Goal: Task Accomplishment & Management: Manage account settings

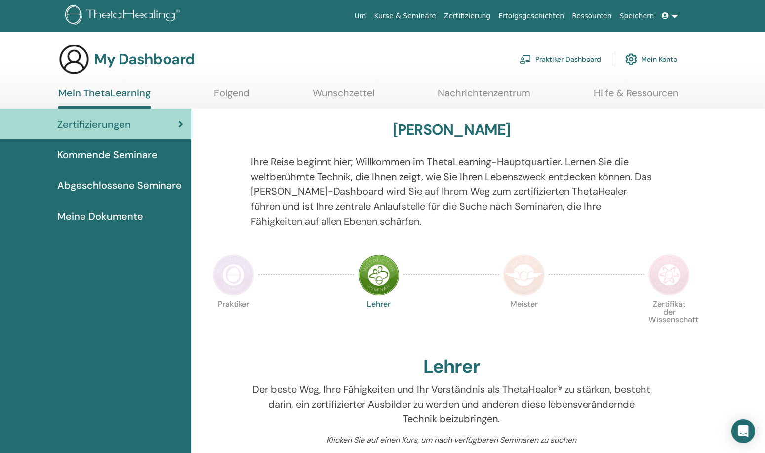
click at [123, 153] on span "Kommende Seminare" at bounding box center [107, 154] width 100 height 15
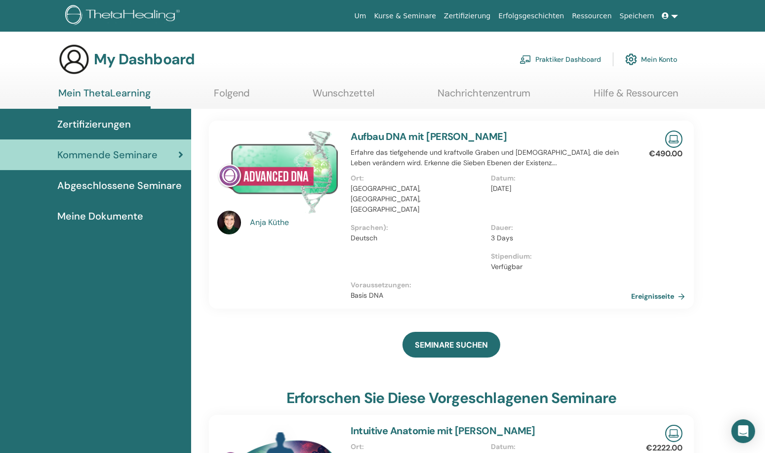
click at [267, 224] on div "Anja Küthe" at bounding box center [295, 222] width 91 height 12
click at [270, 224] on div "Anja Küthe" at bounding box center [295, 222] width 91 height 12
click at [270, 223] on div "Anja Küthe" at bounding box center [295, 222] width 91 height 12
click at [370, 141] on link "Aufbau DNA mit Anja Küthe" at bounding box center [429, 136] width 156 height 13
click at [653, 289] on link "Ereignisseite" at bounding box center [662, 296] width 58 height 15
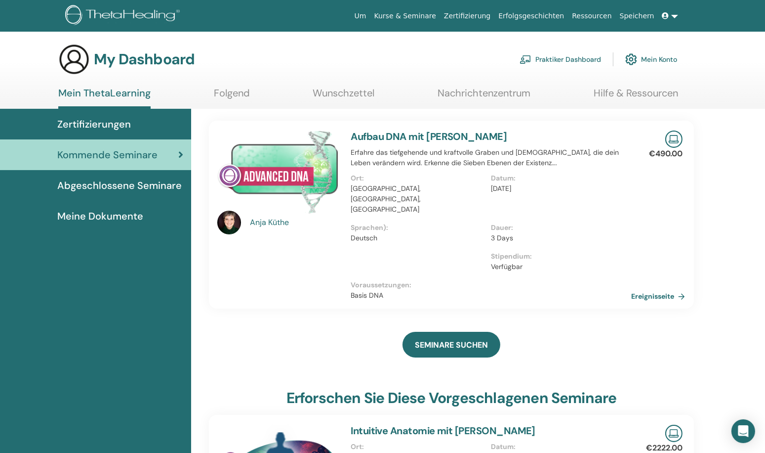
click at [111, 19] on img at bounding box center [124, 16] width 118 height 22
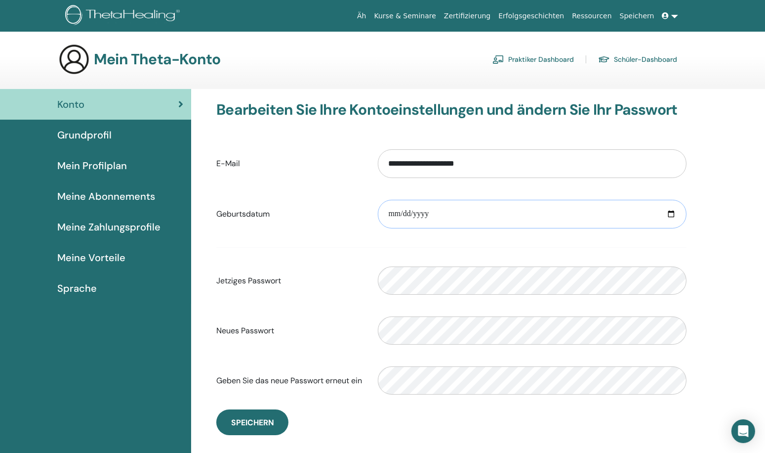
click at [426, 217] on input "date" at bounding box center [532, 214] width 309 height 29
type input "**********"
click at [252, 419] on font "Speichern" at bounding box center [252, 422] width 43 height 10
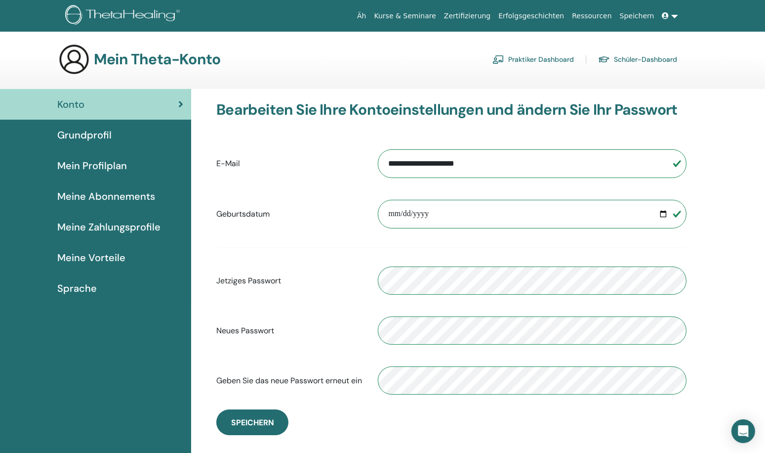
click at [102, 135] on font "Grundprofil" at bounding box center [84, 134] width 54 height 13
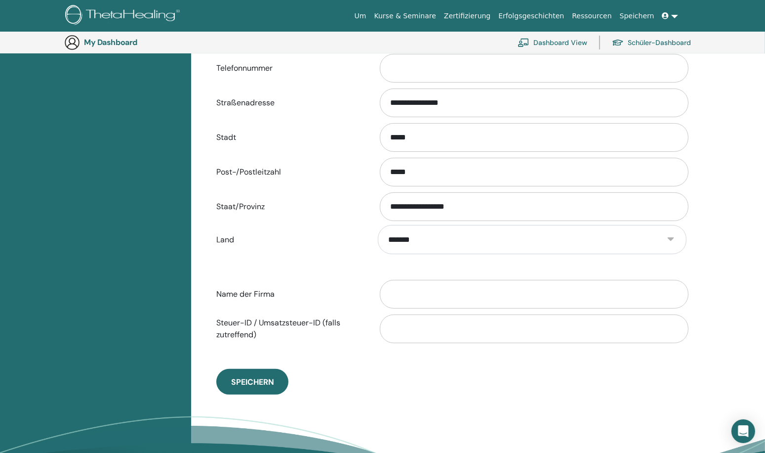
scroll to position [466, 0]
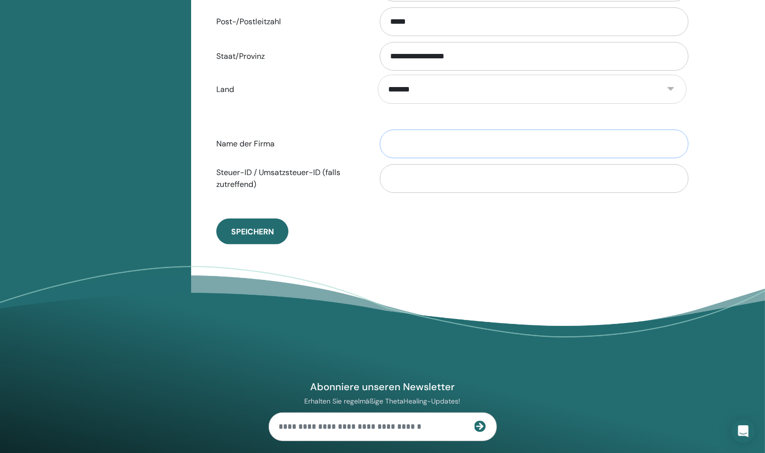
click at [446, 146] on input "Name der Firma" at bounding box center [534, 143] width 309 height 29
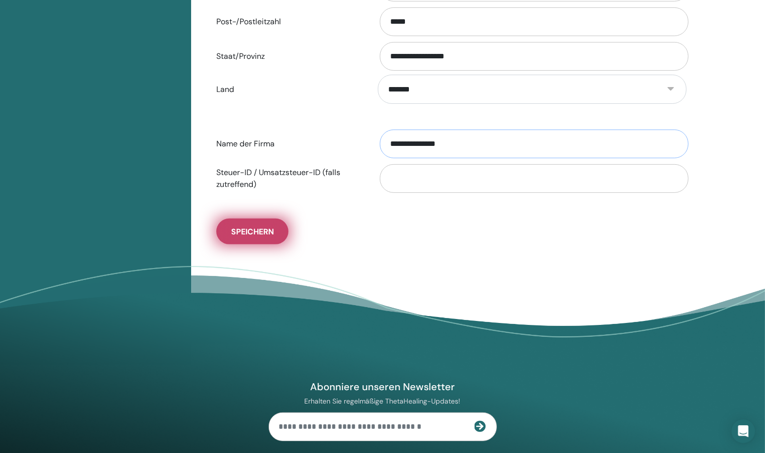
type input "**********"
click at [272, 230] on span "Speichern" at bounding box center [252, 231] width 43 height 10
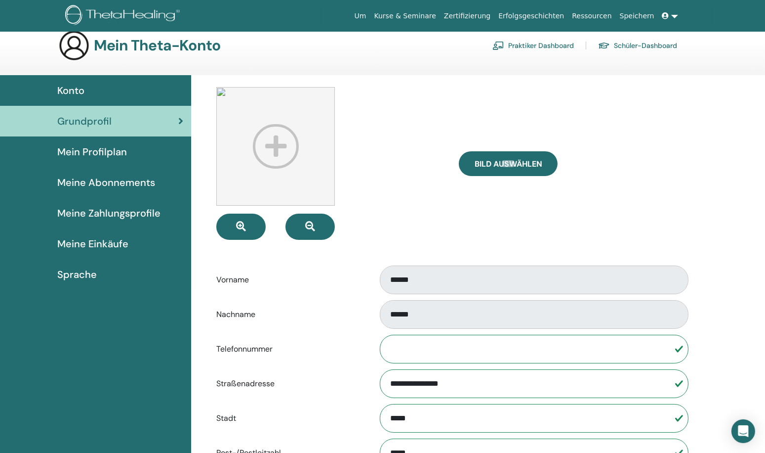
scroll to position [0, 0]
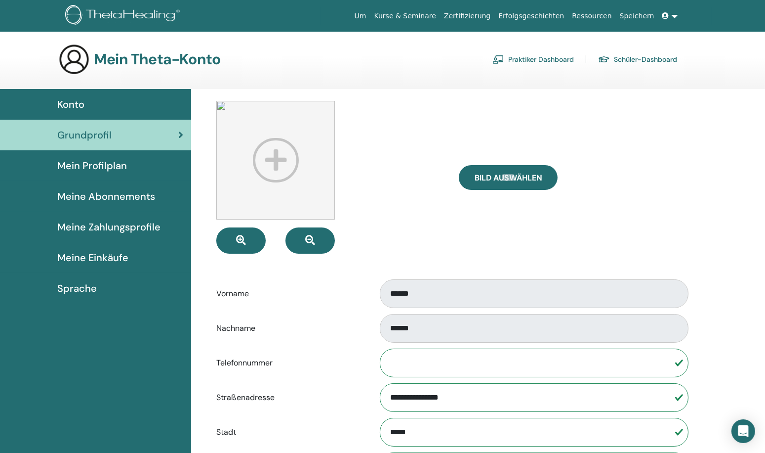
click at [112, 161] on span "Mein Profilplan" at bounding box center [92, 165] width 70 height 15
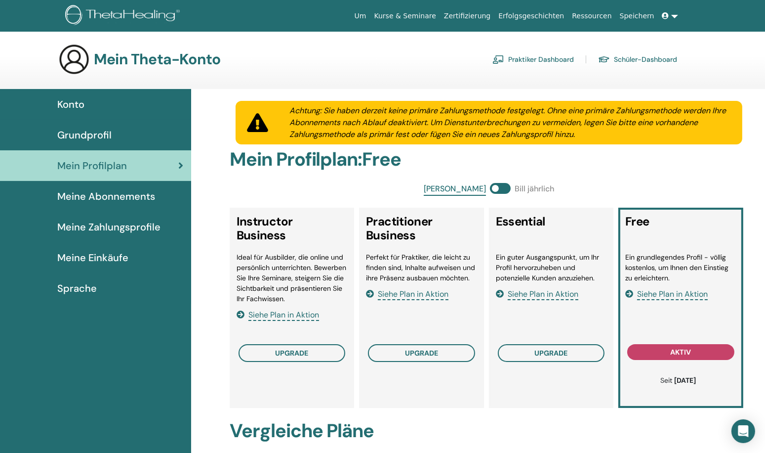
click at [105, 236] on link "Meine Zahlungsprofile" at bounding box center [95, 226] width 191 height 31
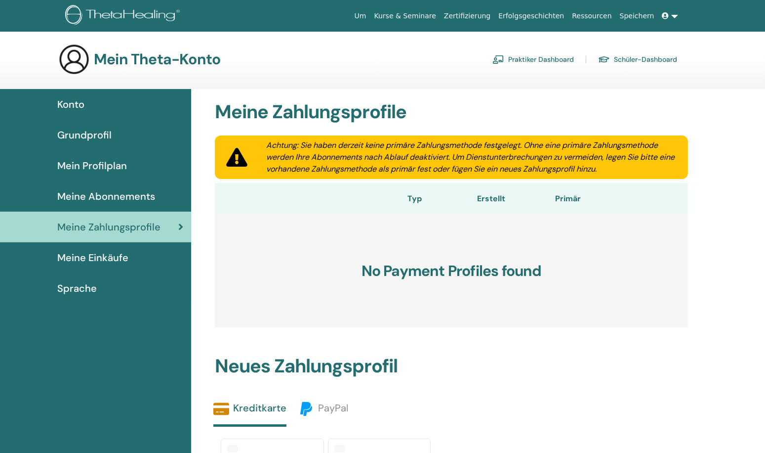
click at [80, 254] on span "Meine Einkäufe" at bounding box center [92, 257] width 71 height 15
